Goal: Information Seeking & Learning: Learn about a topic

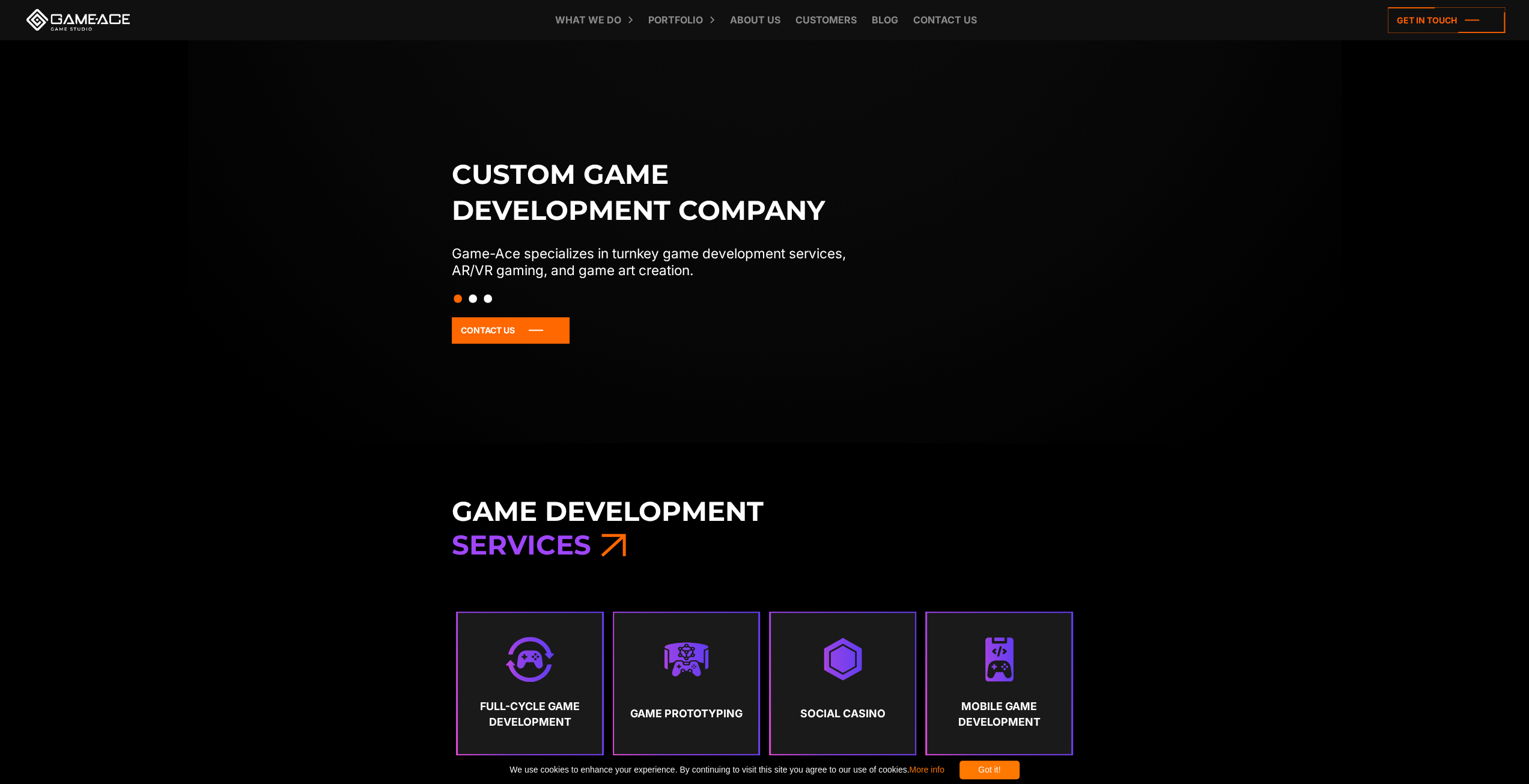
scroll to position [974, 0]
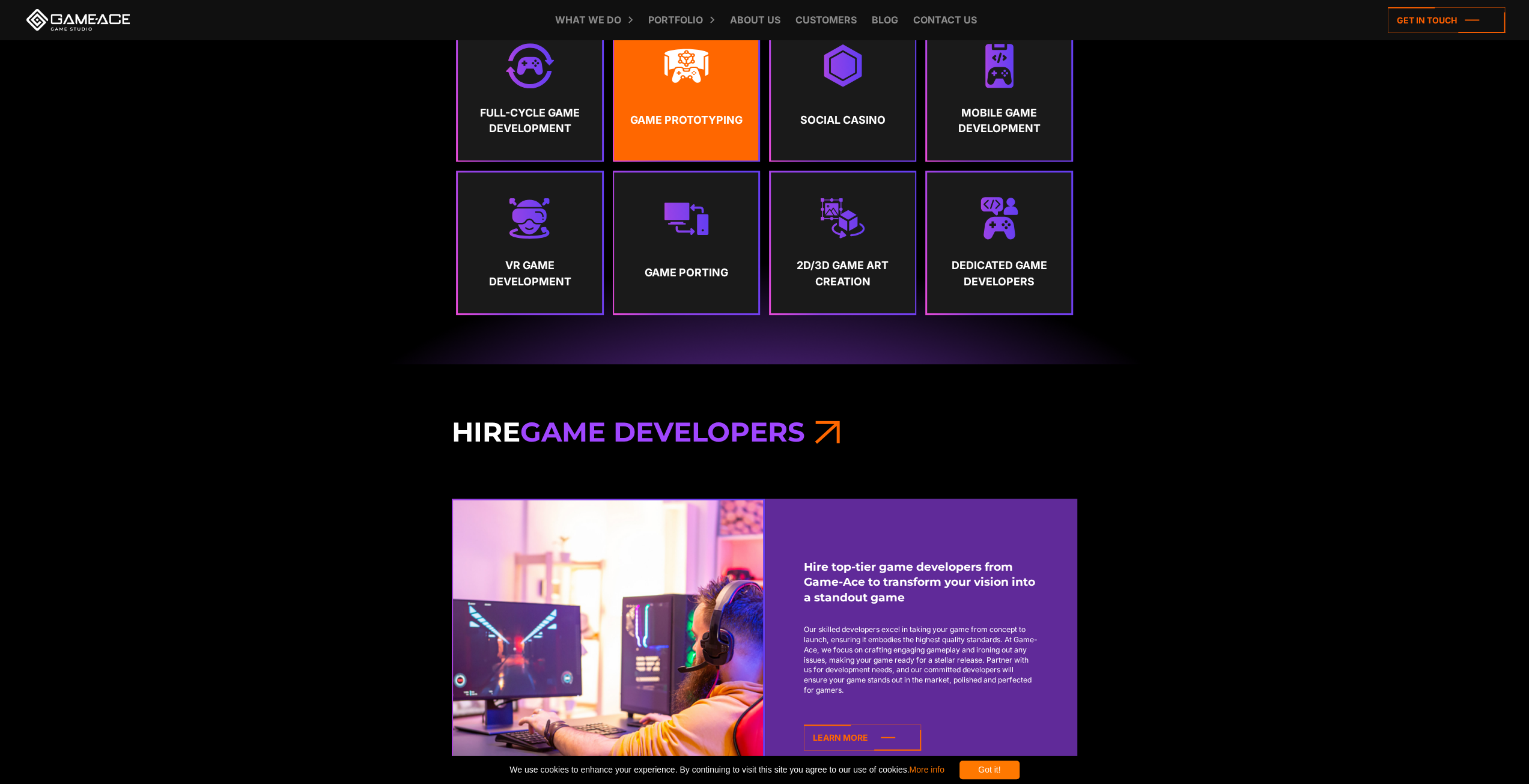
click at [674, 93] on link "Game Prototyping" at bounding box center [686, 90] width 144 height 141
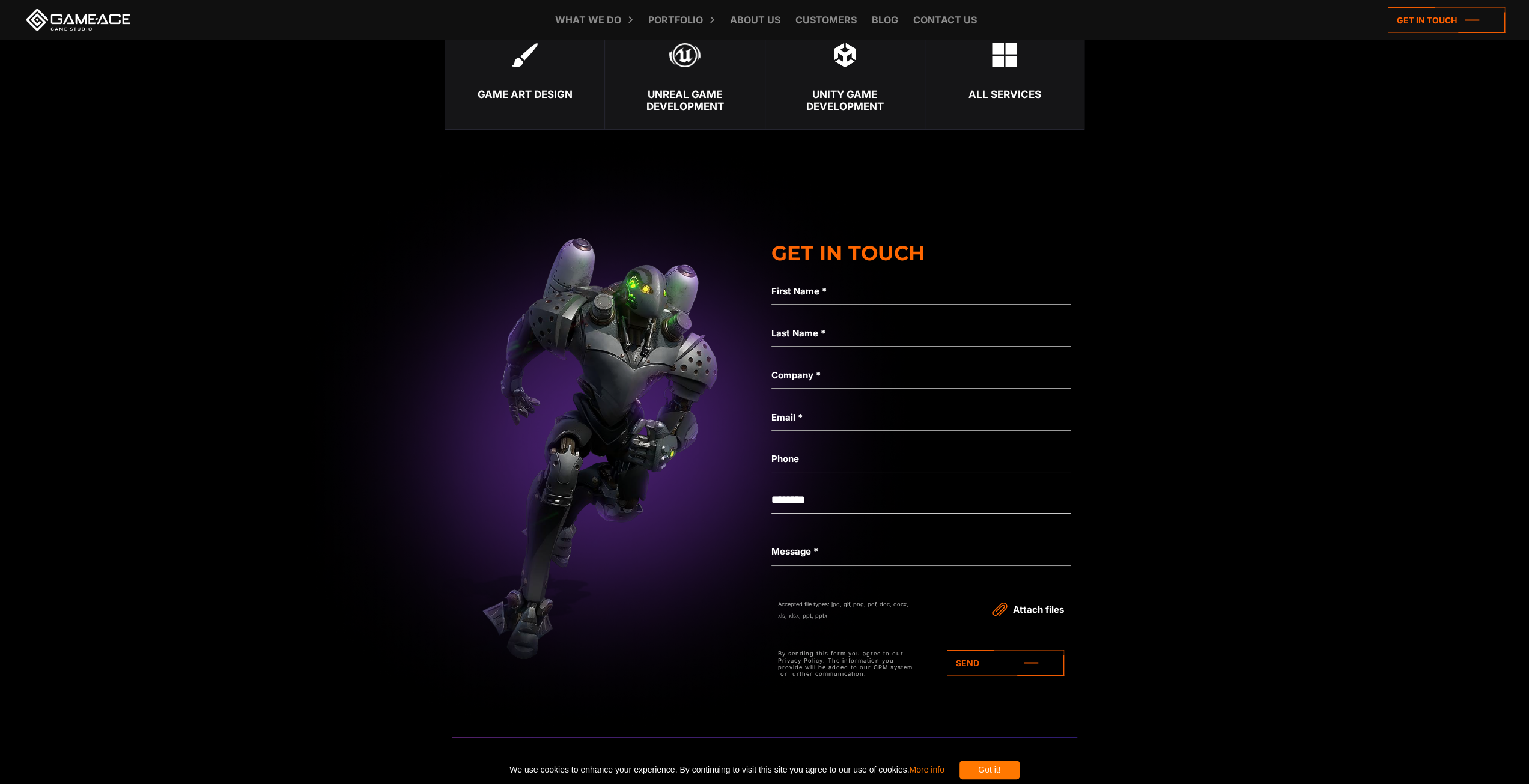
scroll to position [4676, 0]
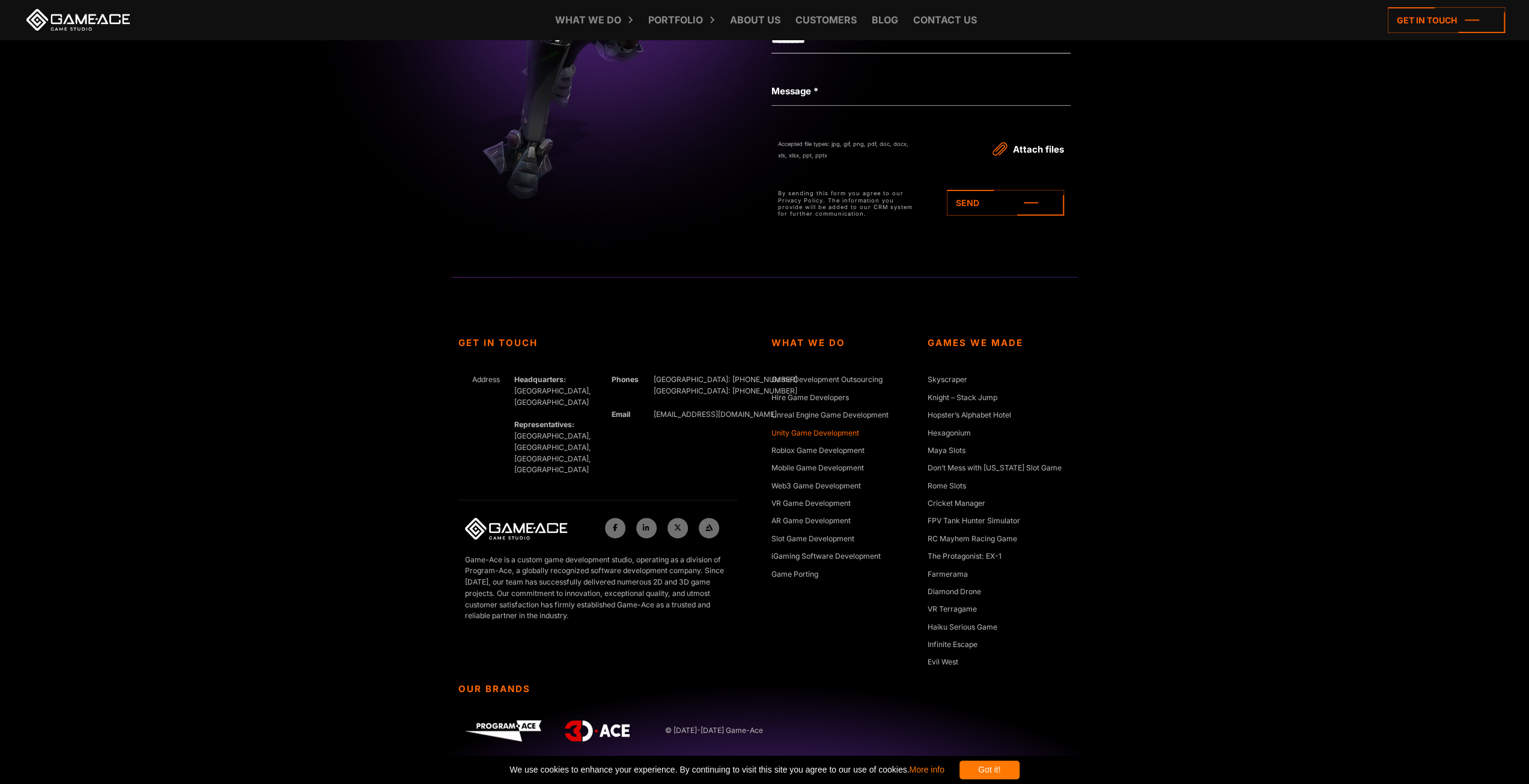
click at [845, 428] on link "Unity Game Development" at bounding box center [815, 434] width 87 height 12
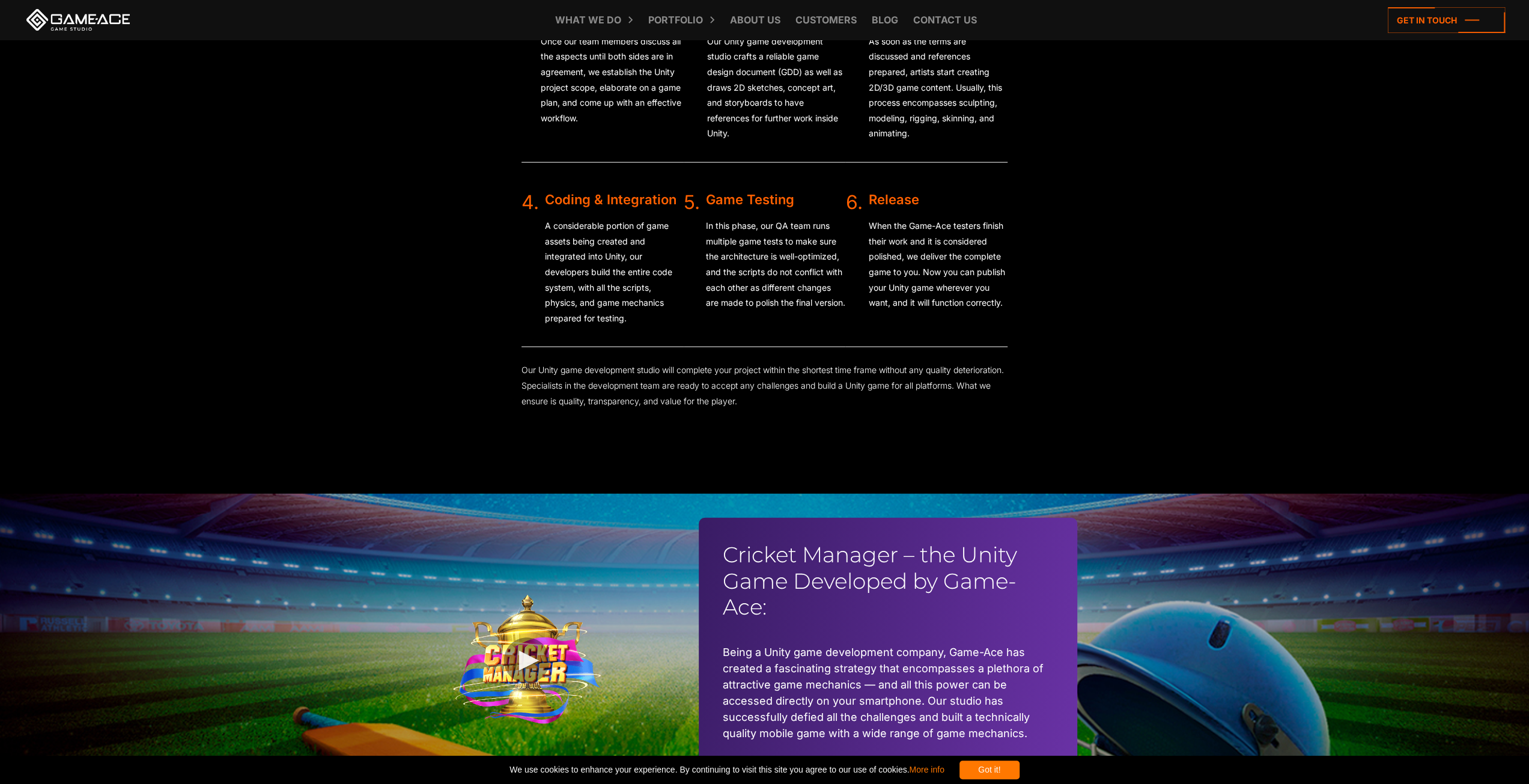
scroll to position [3203, 0]
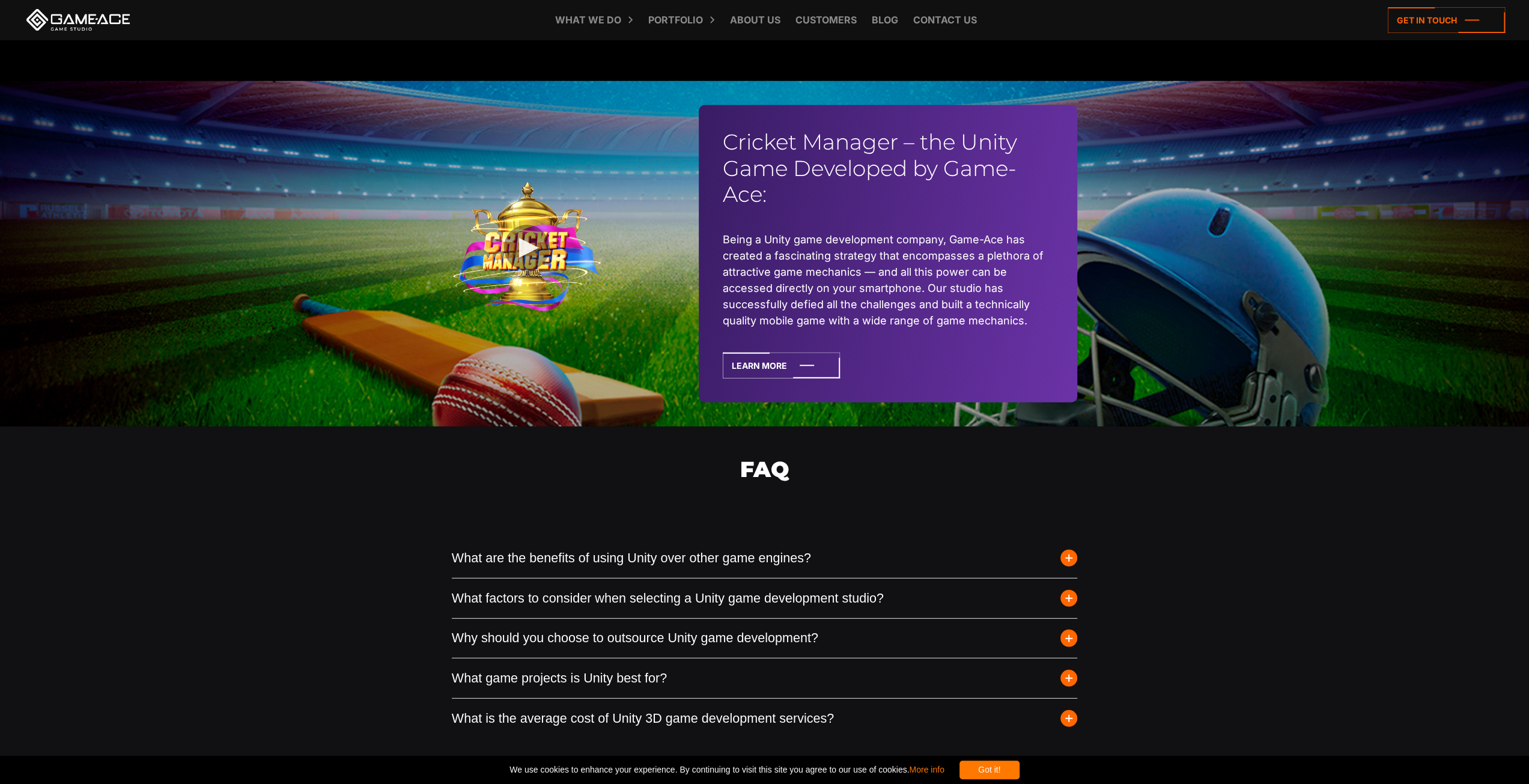
drag, startPoint x: 746, startPoint y: 297, endPoint x: 750, endPoint y: 304, distance: 8.1
click at [746, 297] on li "Being a Unity game development company, Game-Ace has created a fascinating stra…" at bounding box center [888, 280] width 331 height 98
click at [776, 375] on icon at bounding box center [781, 365] width 117 height 26
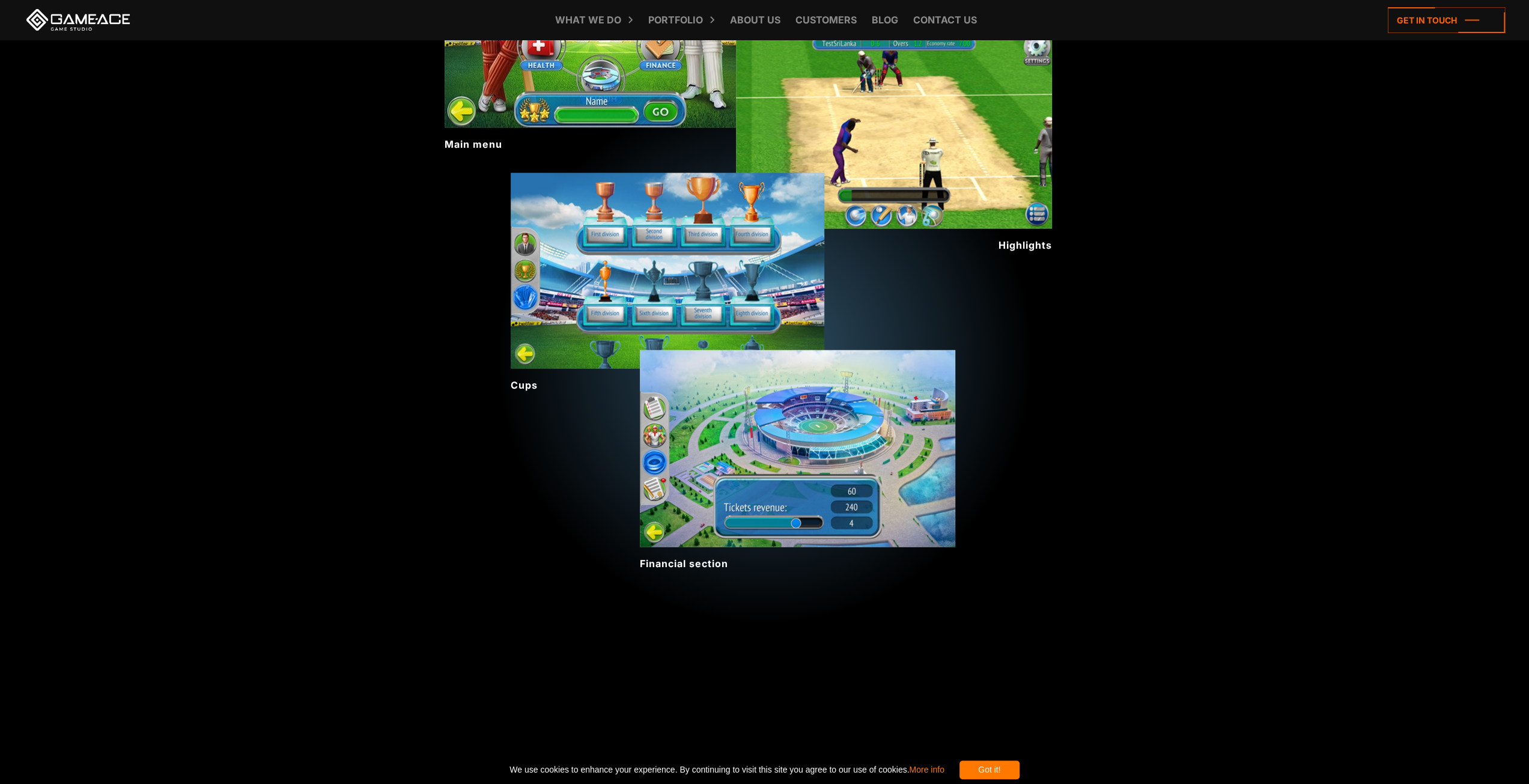
scroll to position [2947, 0]
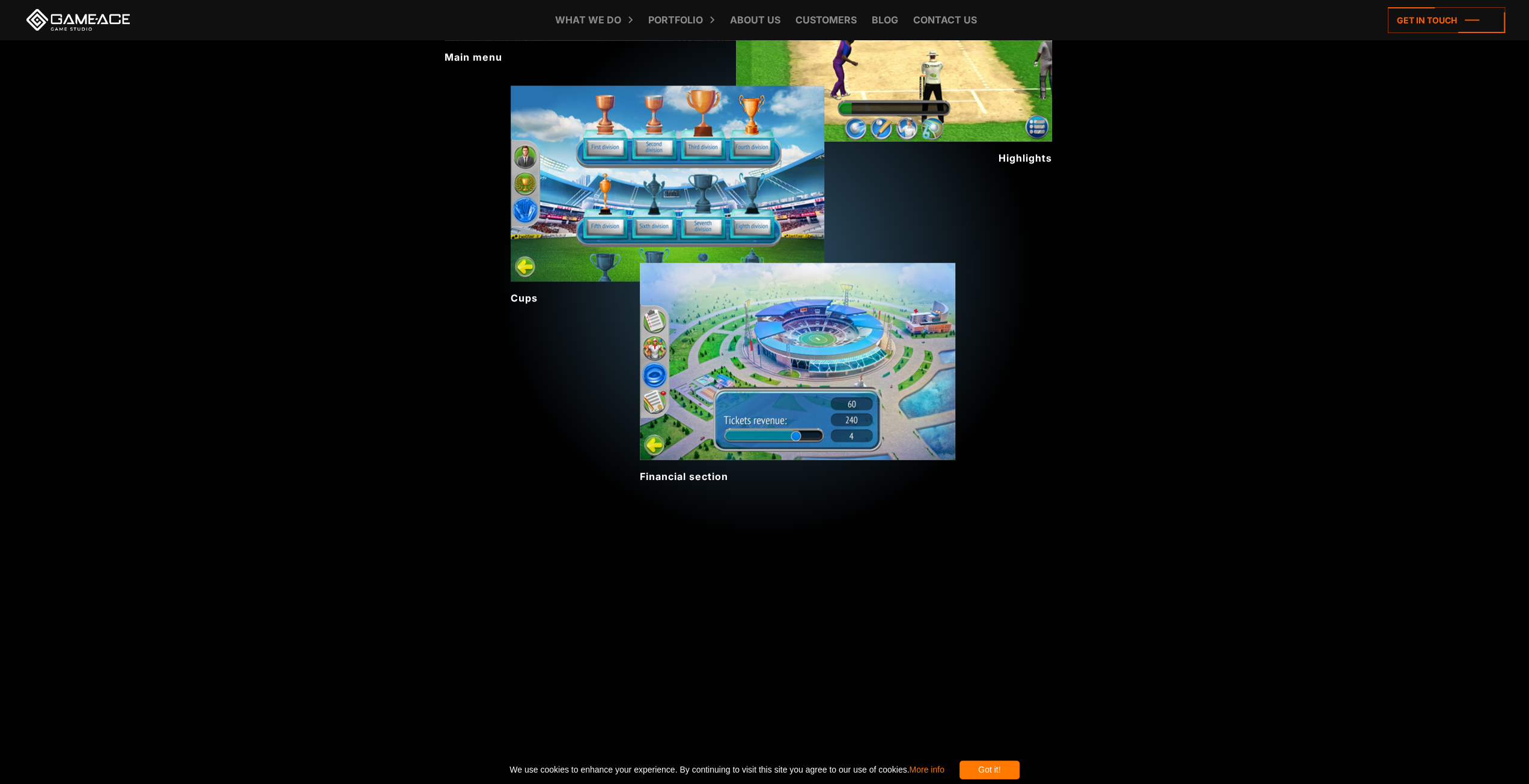
click at [600, 176] on img at bounding box center [667, 183] width 314 height 196
click at [793, 366] on img at bounding box center [797, 361] width 315 height 197
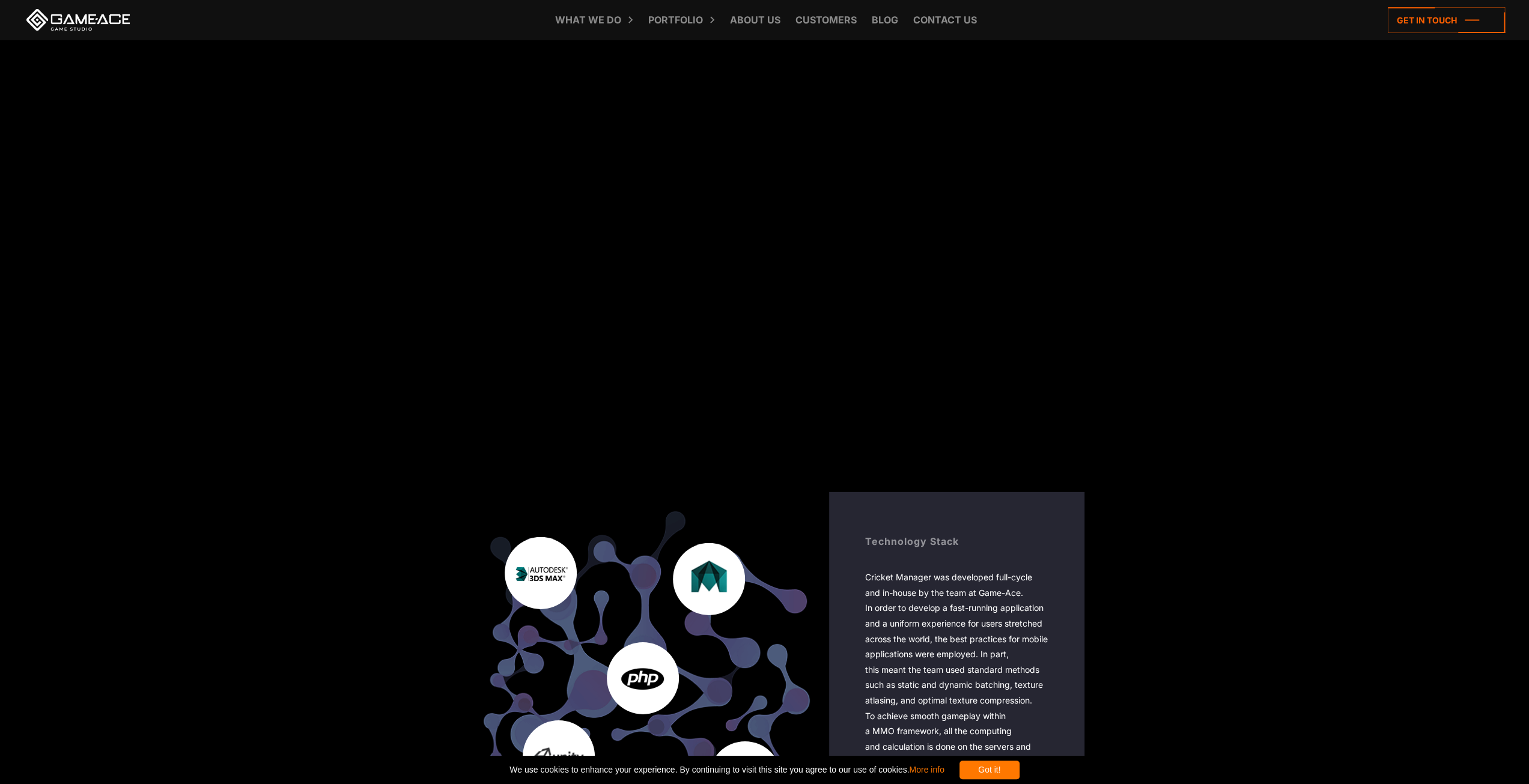
scroll to position [3549, 0]
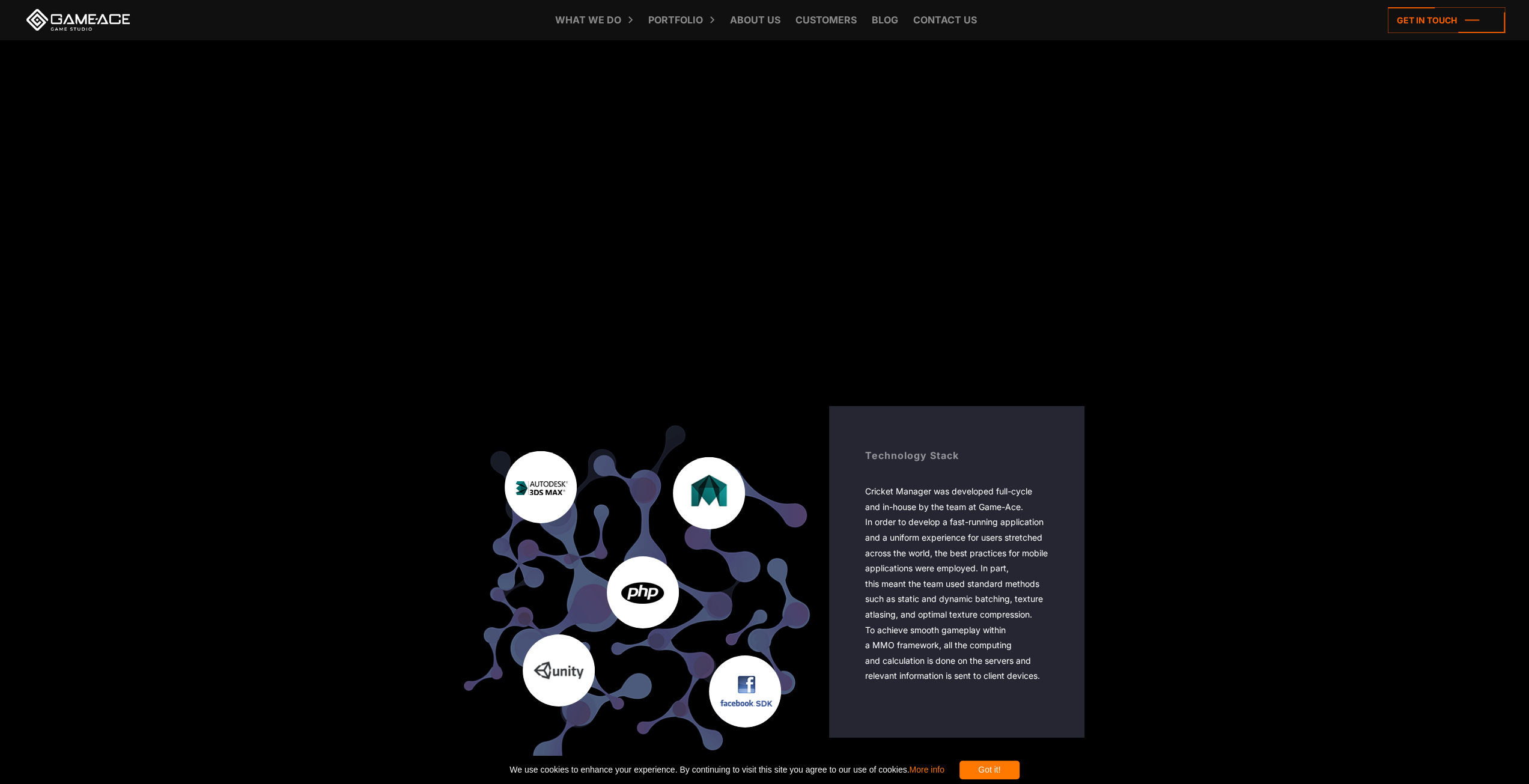
click at [711, 484] on div at bounding box center [708, 493] width 72 height 72
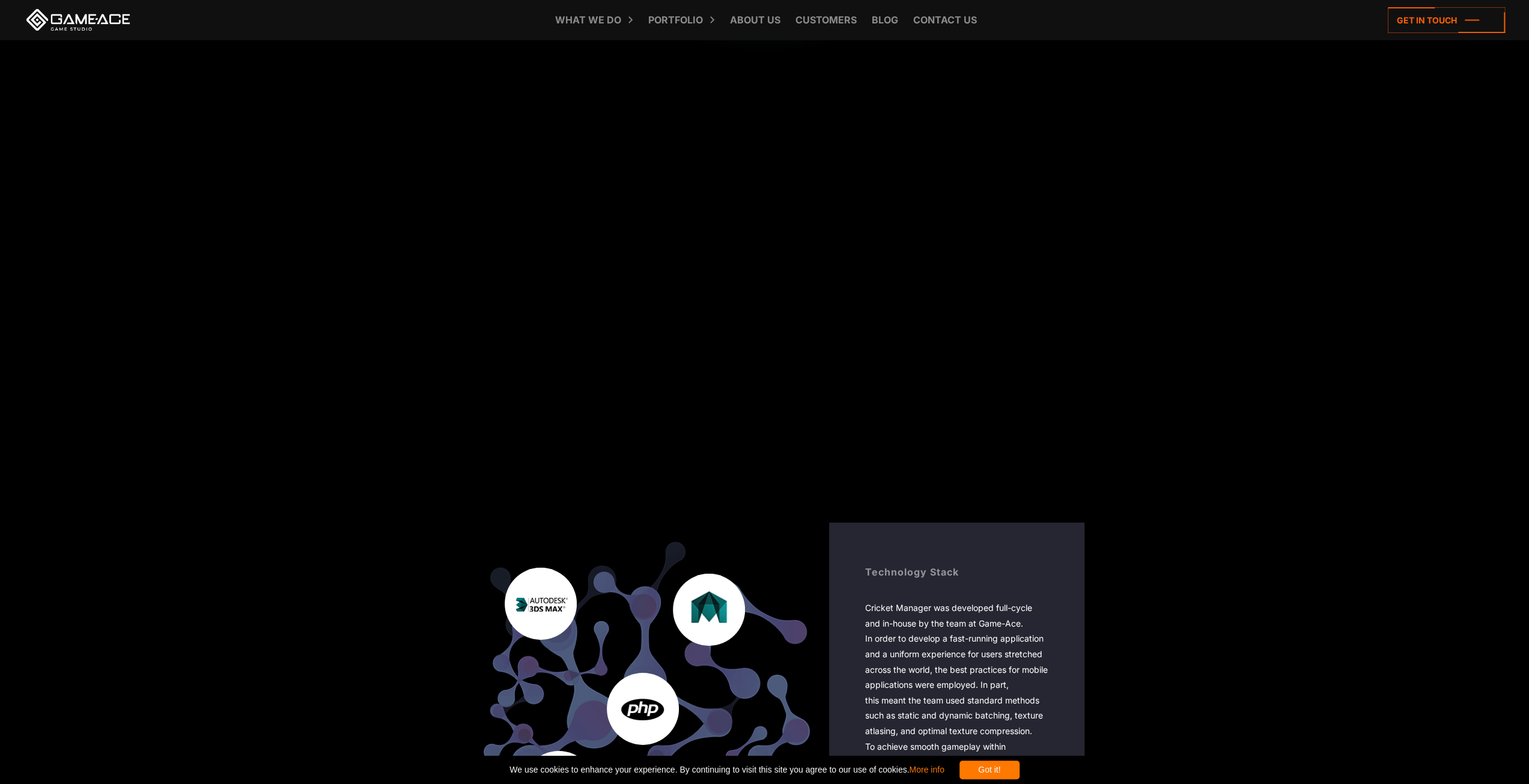
scroll to position [3429, 0]
